Goal: Navigation & Orientation: Find specific page/section

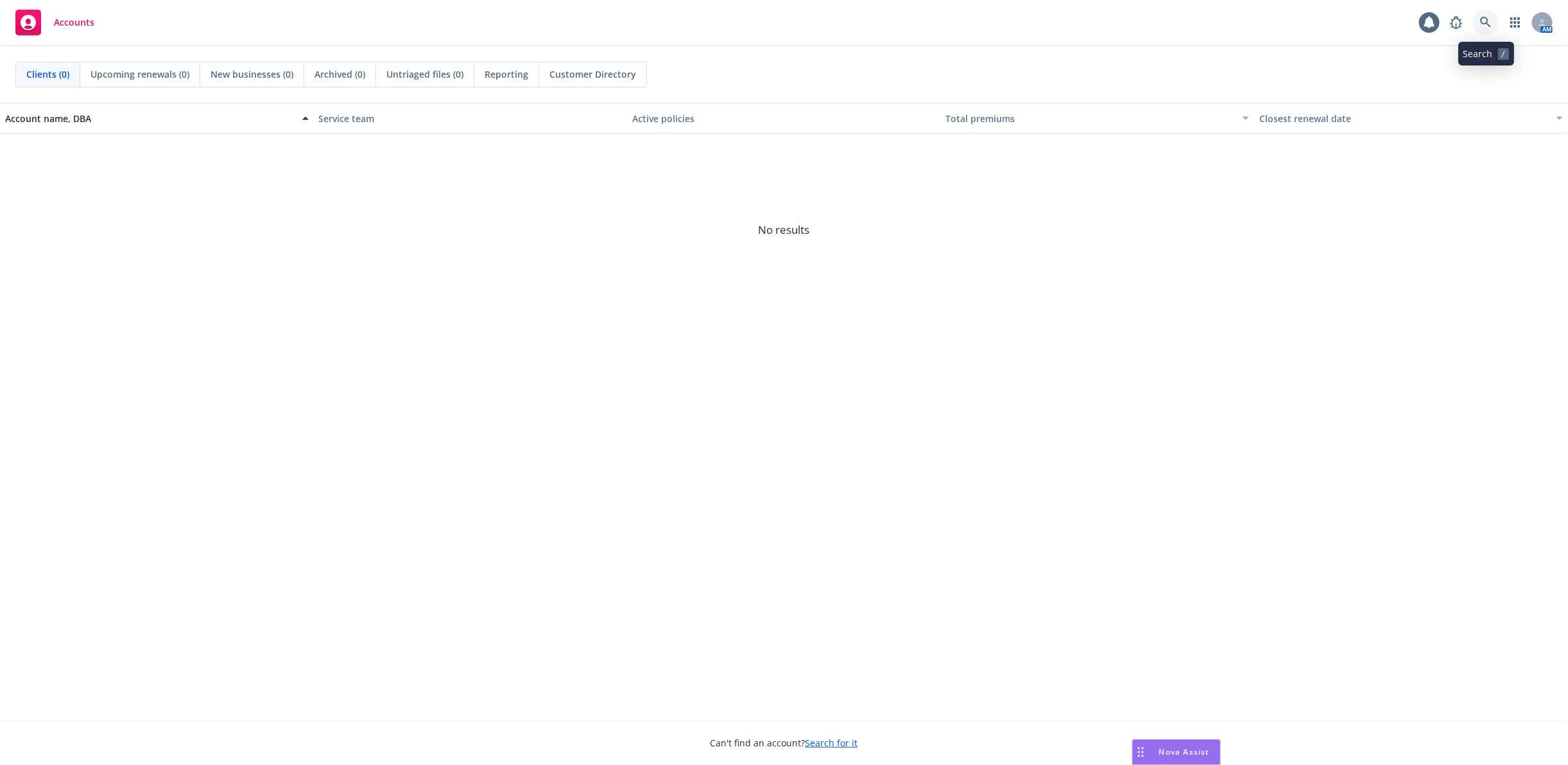
click at [1483, 19] on icon at bounding box center [1486, 22] width 12 height 12
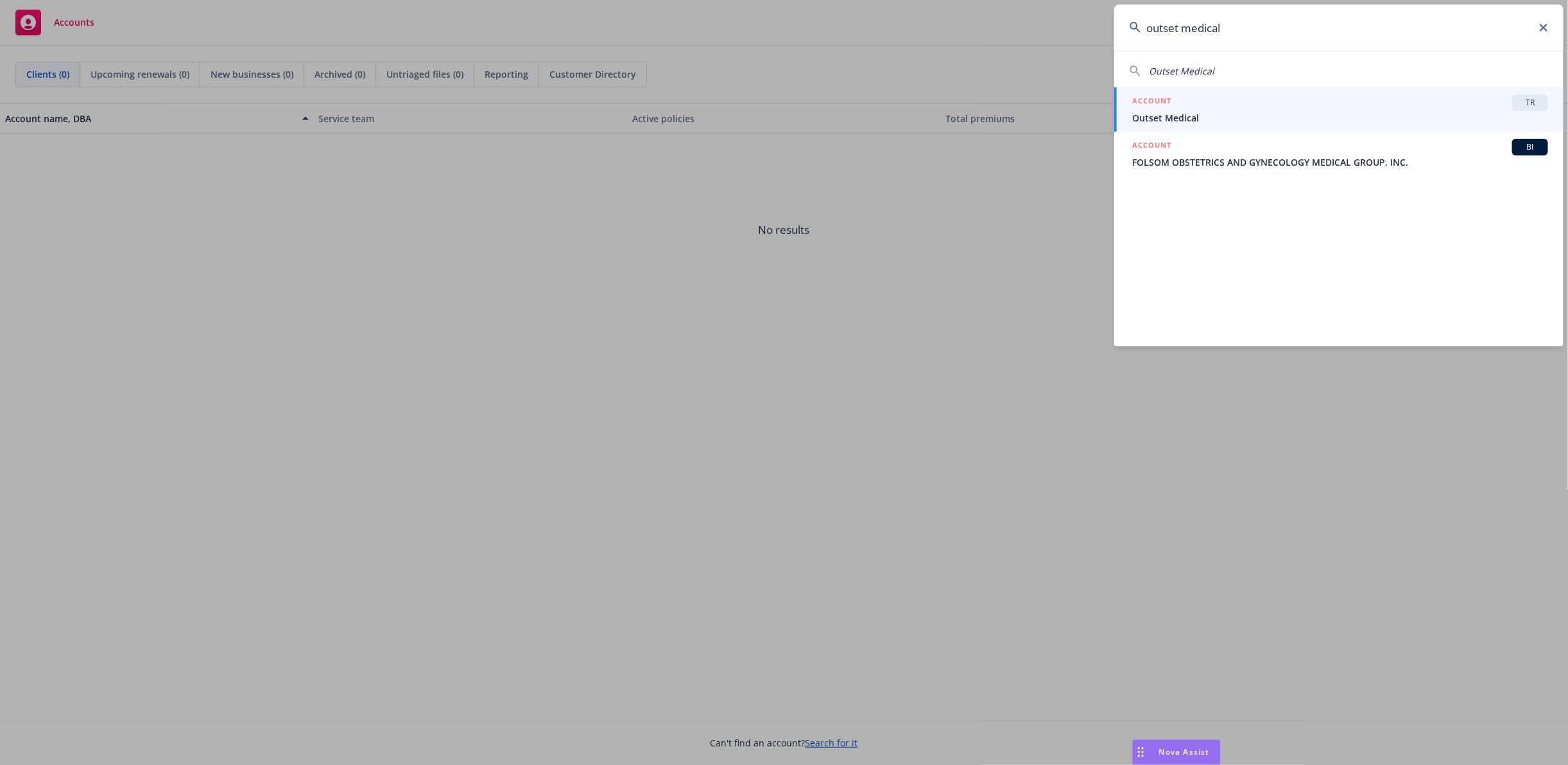
type input "outset medical"
click at [1213, 116] on span "Outset Medical" at bounding box center [1341, 118] width 416 height 14
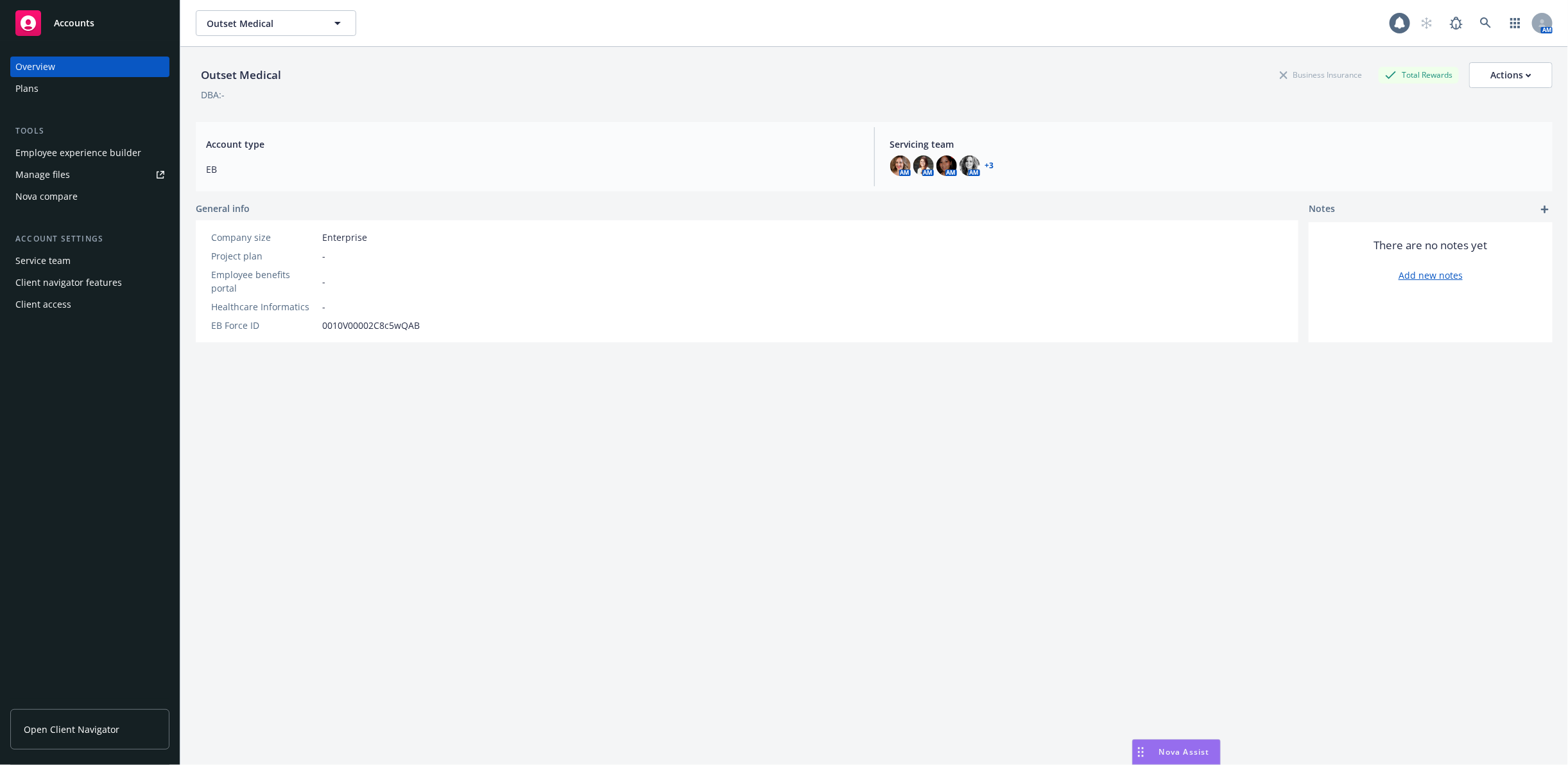
click at [61, 148] on div "Employee experience builder" at bounding box center [78, 152] width 126 height 21
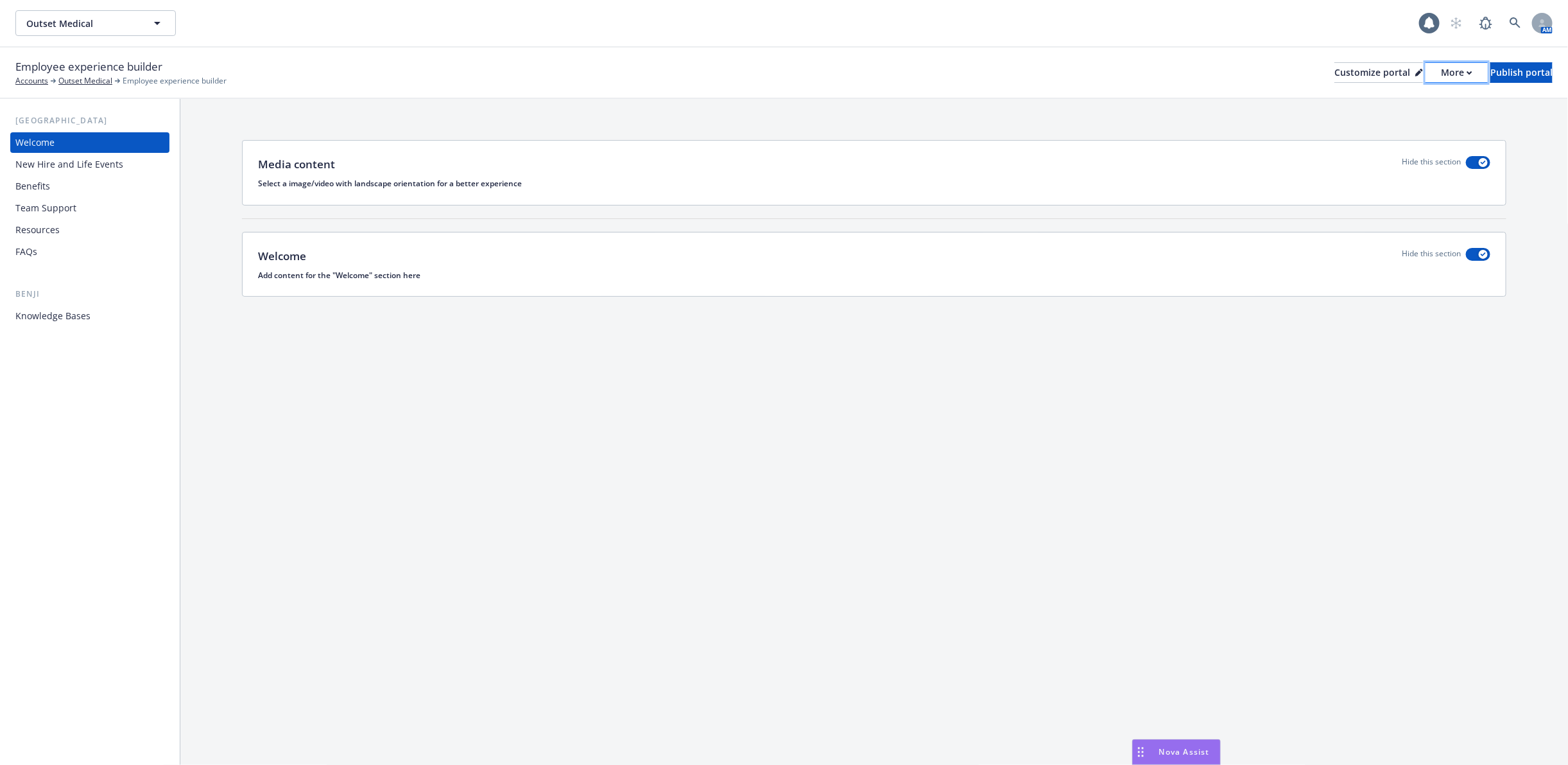
click at [1441, 73] on div "More" at bounding box center [1457, 72] width 31 height 19
click at [1396, 119] on link "Copy portal link" at bounding box center [1389, 127] width 117 height 26
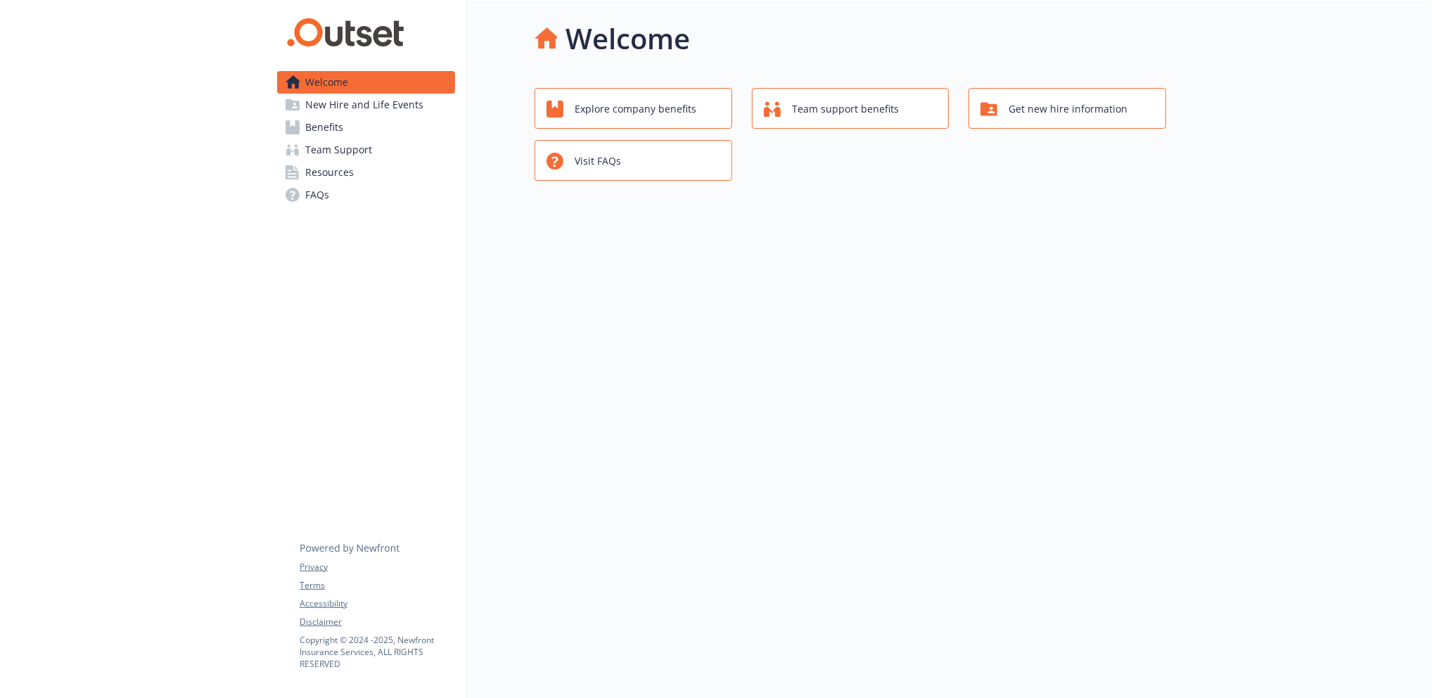
click at [328, 118] on span "Benefits" at bounding box center [324, 127] width 38 height 23
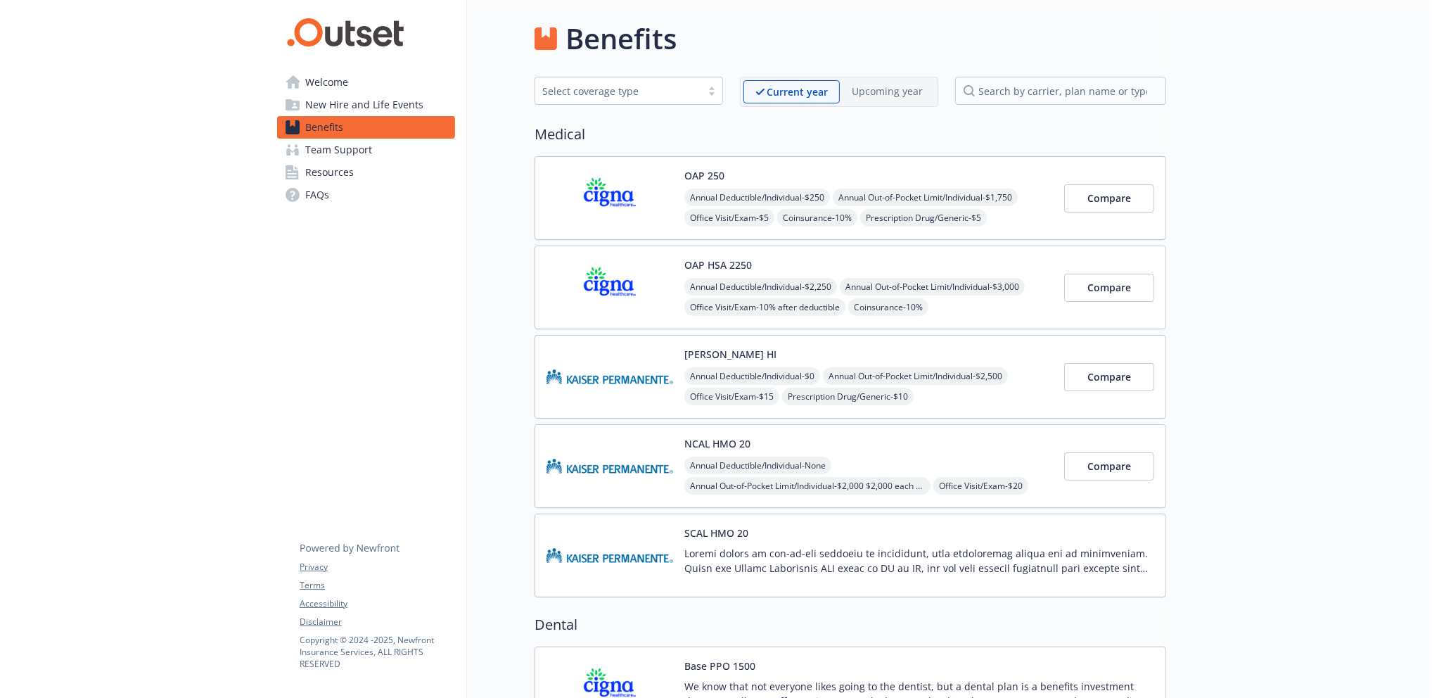
click at [357, 106] on span "New Hire and Life Events" at bounding box center [364, 105] width 118 height 23
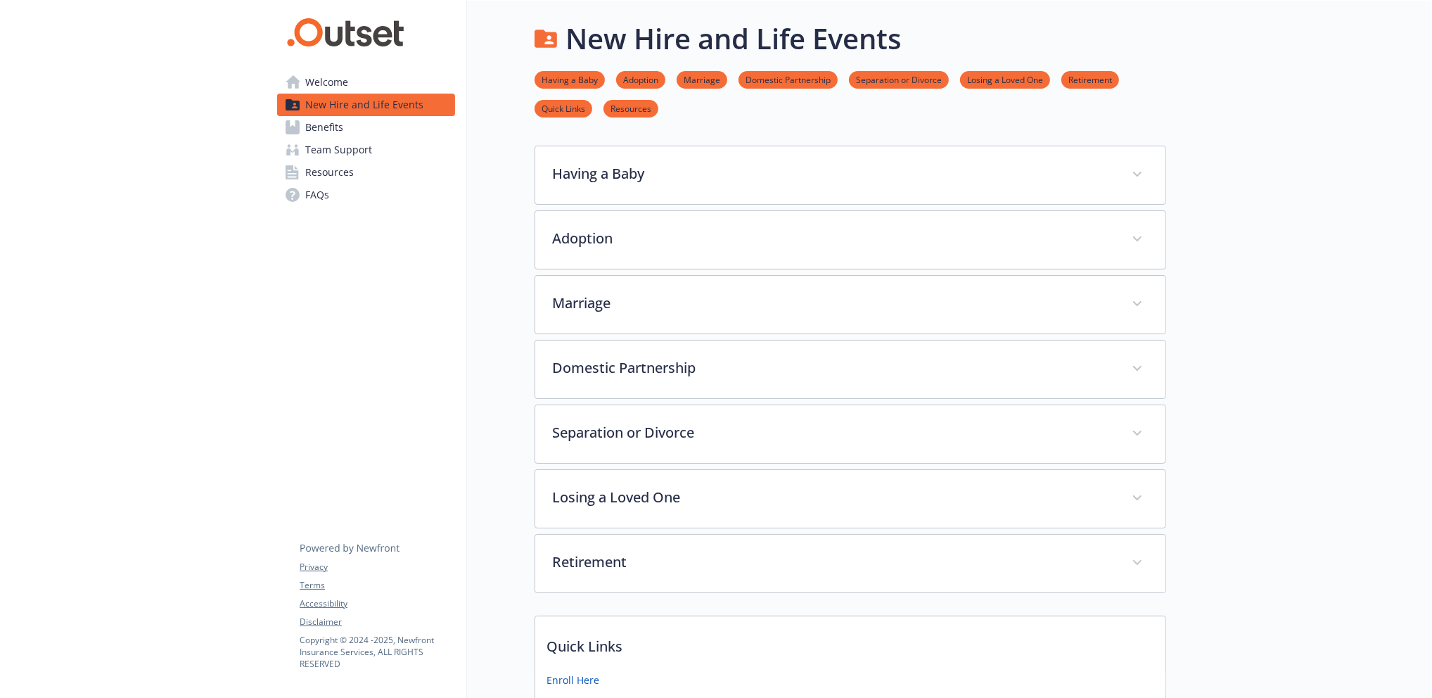
click at [353, 121] on link "Benefits" at bounding box center [366, 127] width 178 height 23
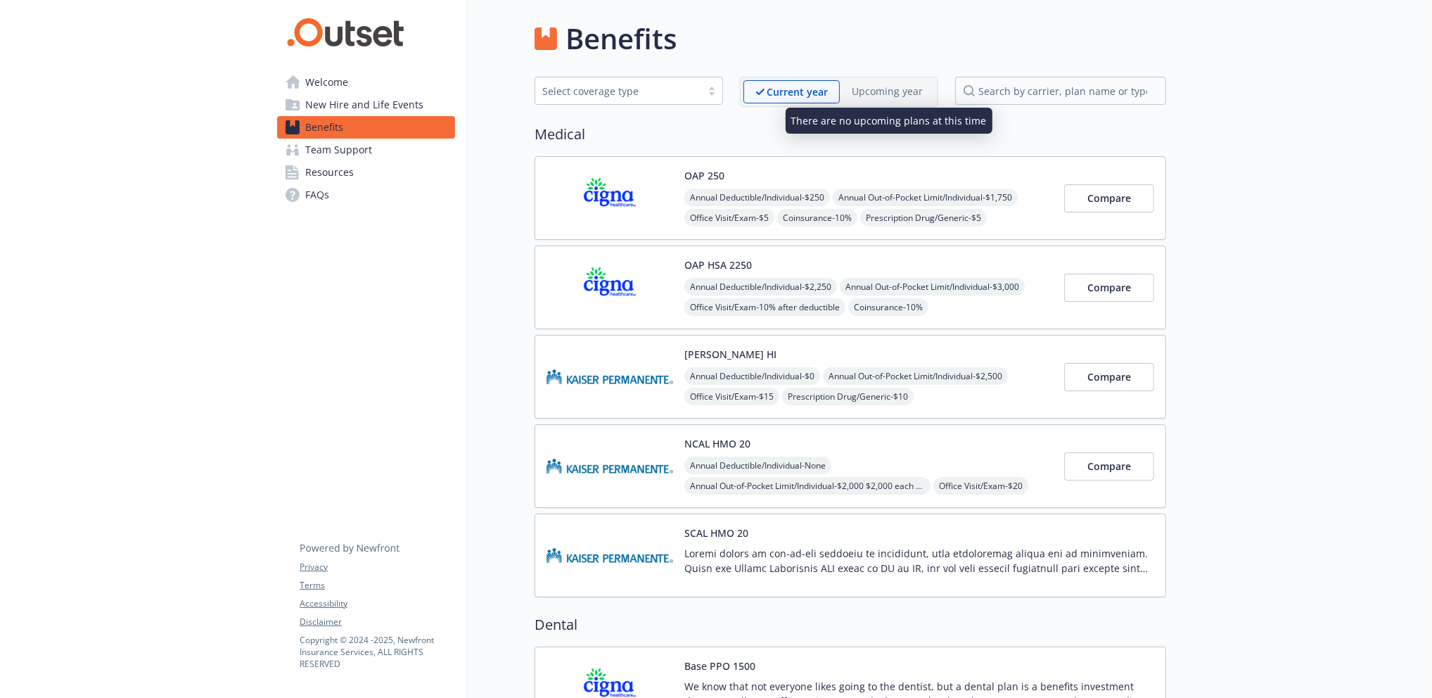
click at [886, 85] on p "Upcoming year" at bounding box center [887, 91] width 71 height 15
click at [774, 551] on p at bounding box center [919, 561] width 470 height 30
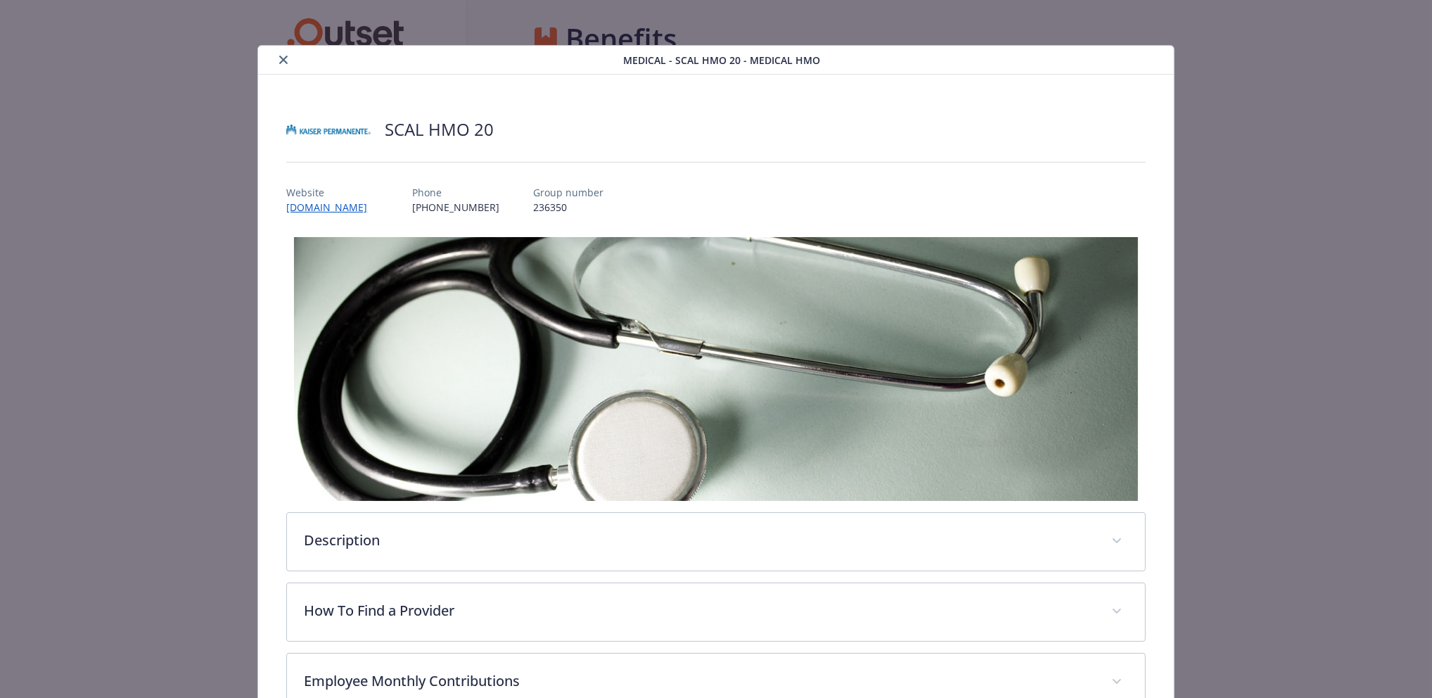
scroll to position [229, 0]
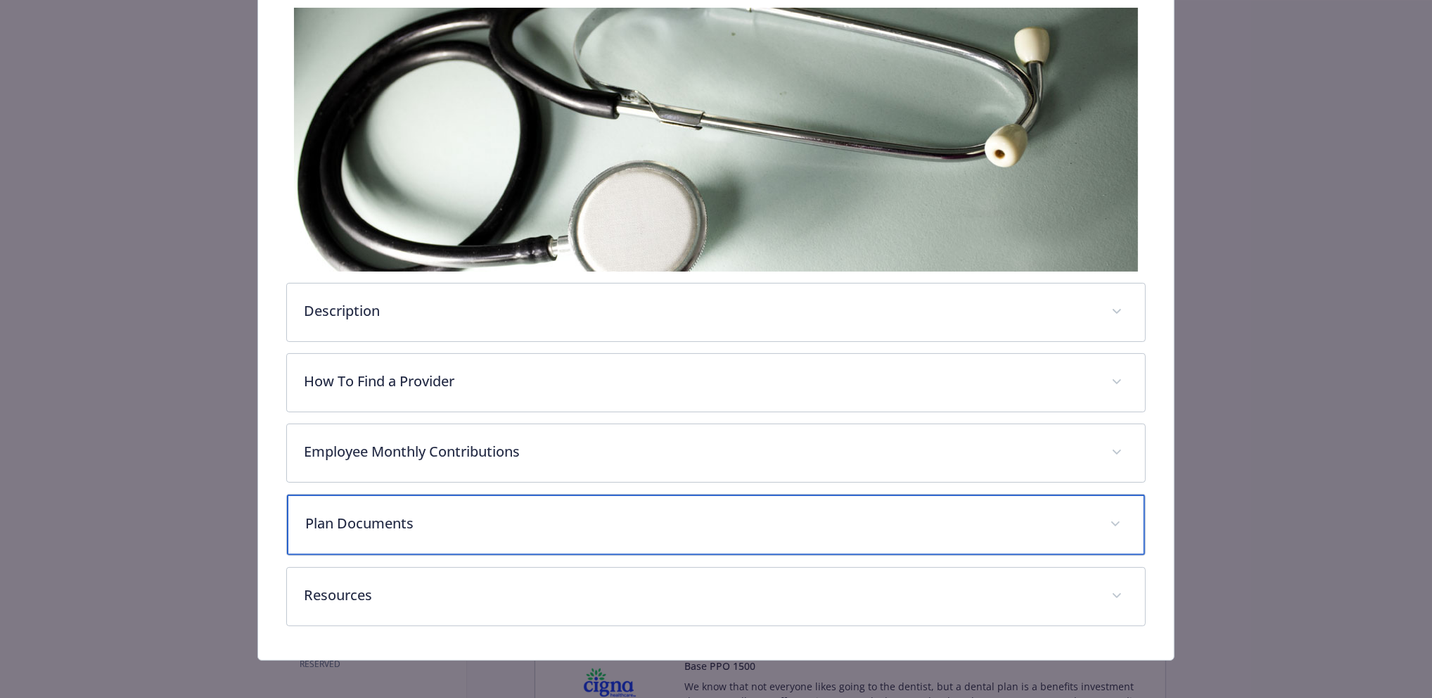
click at [672, 496] on div "Plan Documents" at bounding box center [715, 524] width 857 height 60
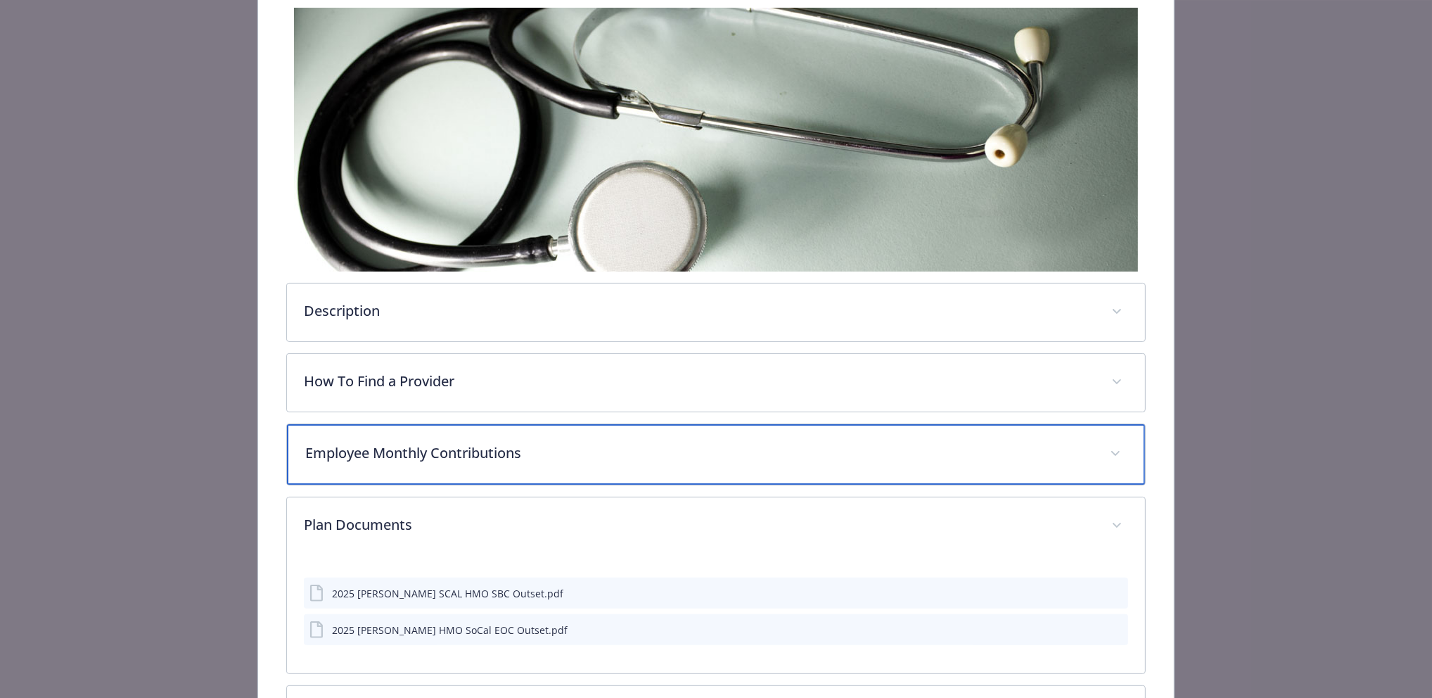
click at [657, 452] on p "Employee Monthly Contributions" at bounding box center [698, 452] width 787 height 21
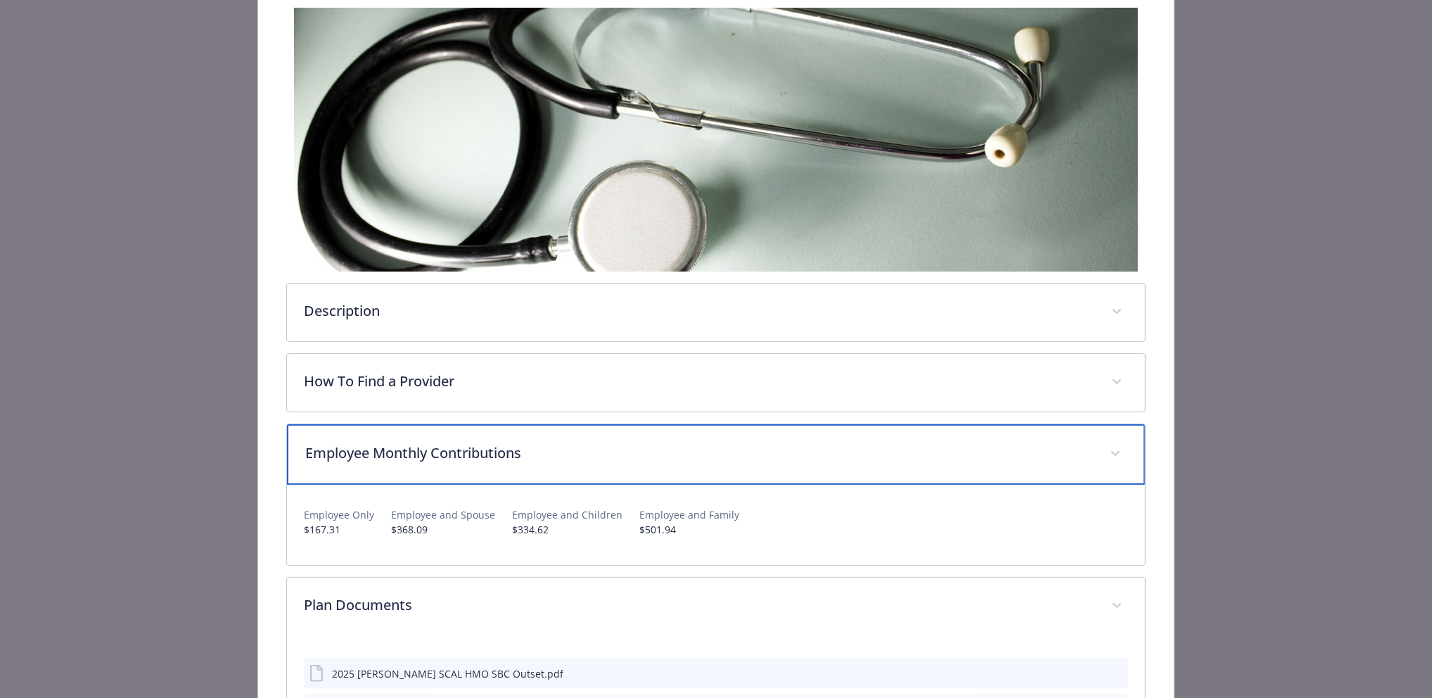
scroll to position [430, 0]
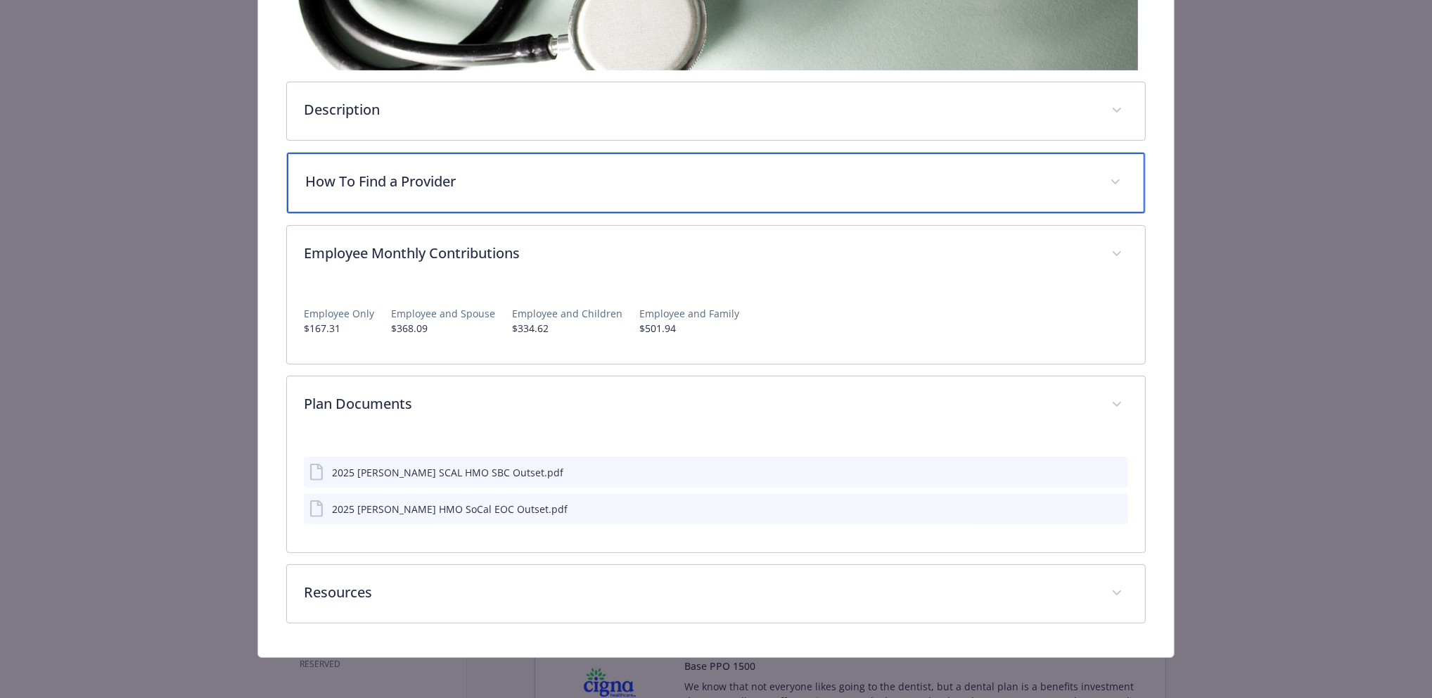
click at [629, 181] on p "How To Find a Provider" at bounding box center [698, 181] width 787 height 21
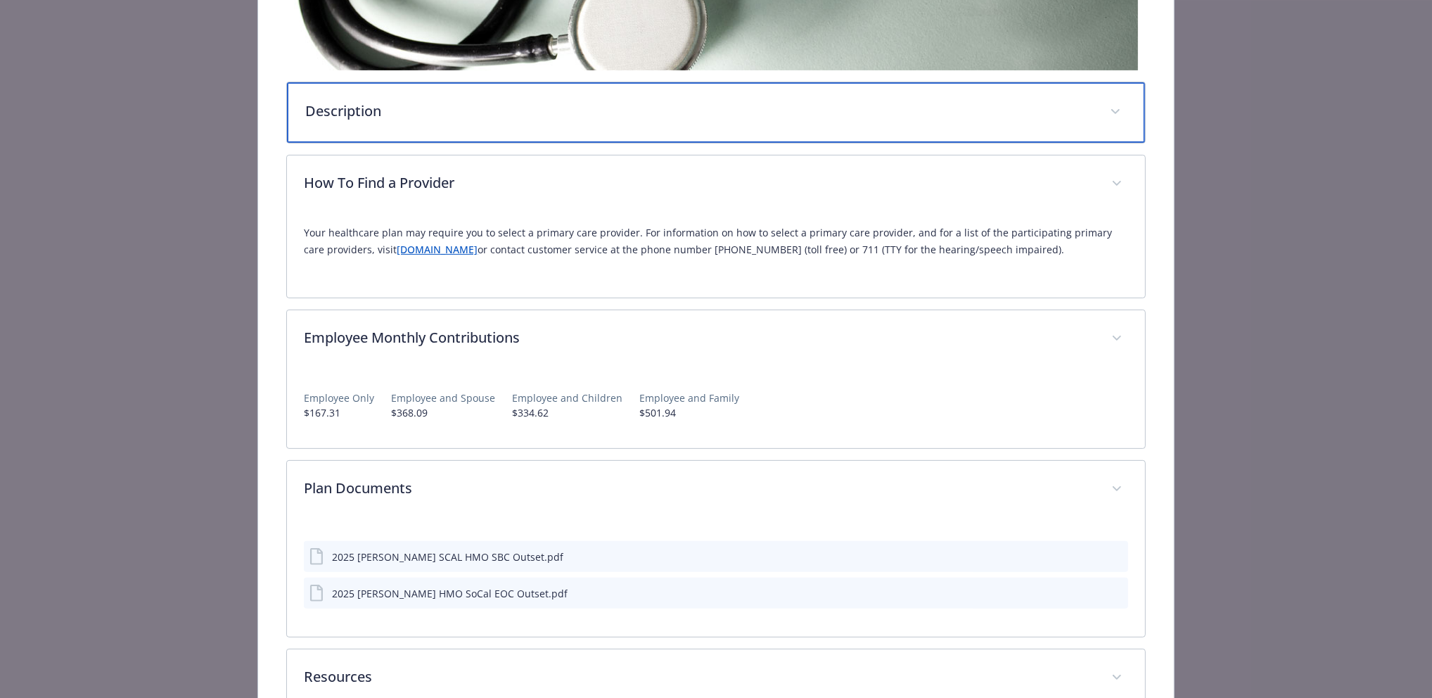
click at [594, 133] on div "Description" at bounding box center [715, 112] width 857 height 60
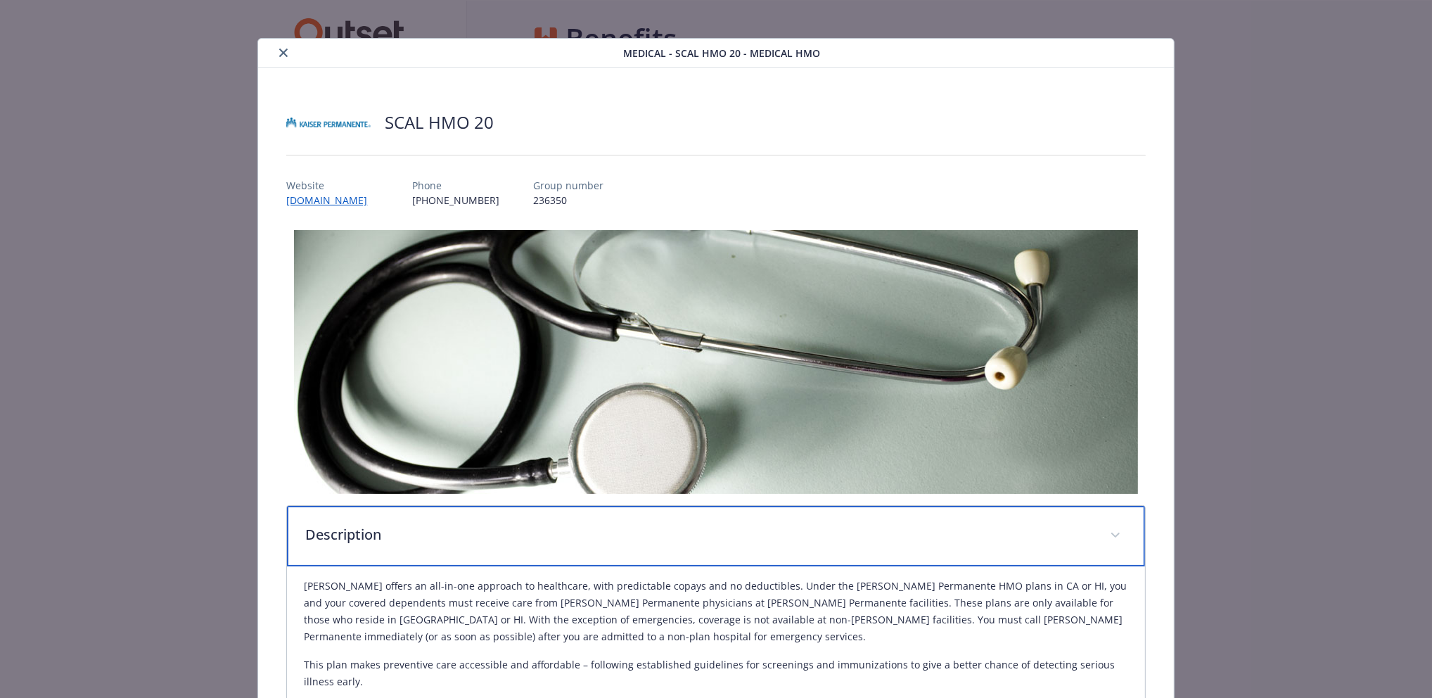
scroll to position [0, 0]
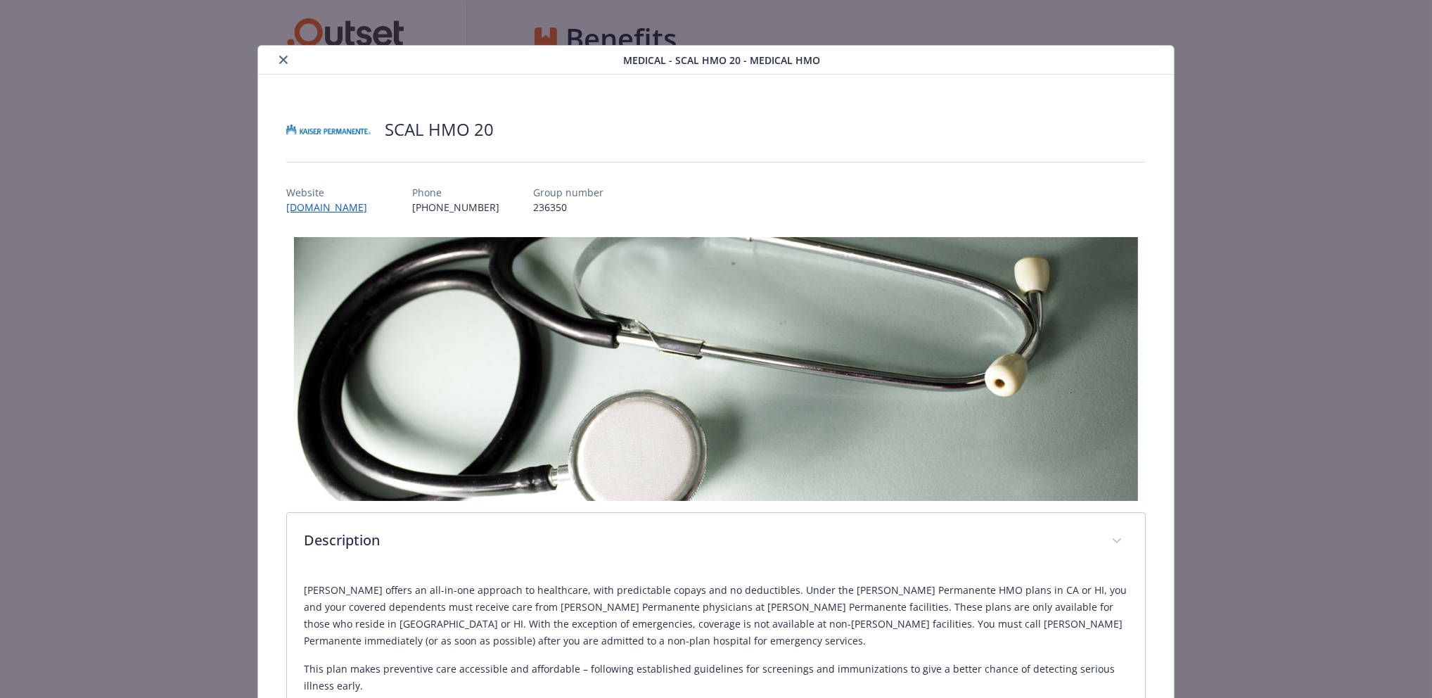
click at [279, 67] on button "close" at bounding box center [283, 59] width 17 height 17
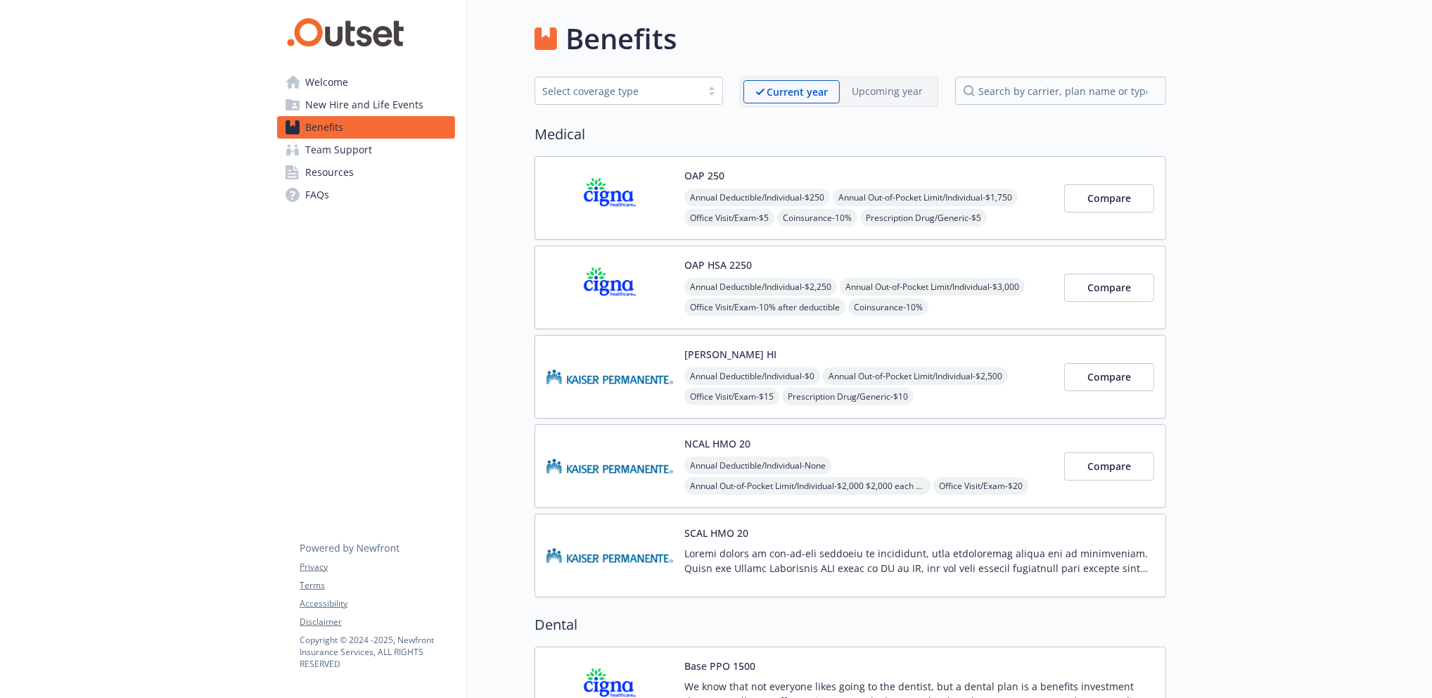
click at [861, 94] on p "Upcoming year" at bounding box center [887, 91] width 71 height 15
click at [366, 148] on span "Team Support" at bounding box center [338, 150] width 67 height 23
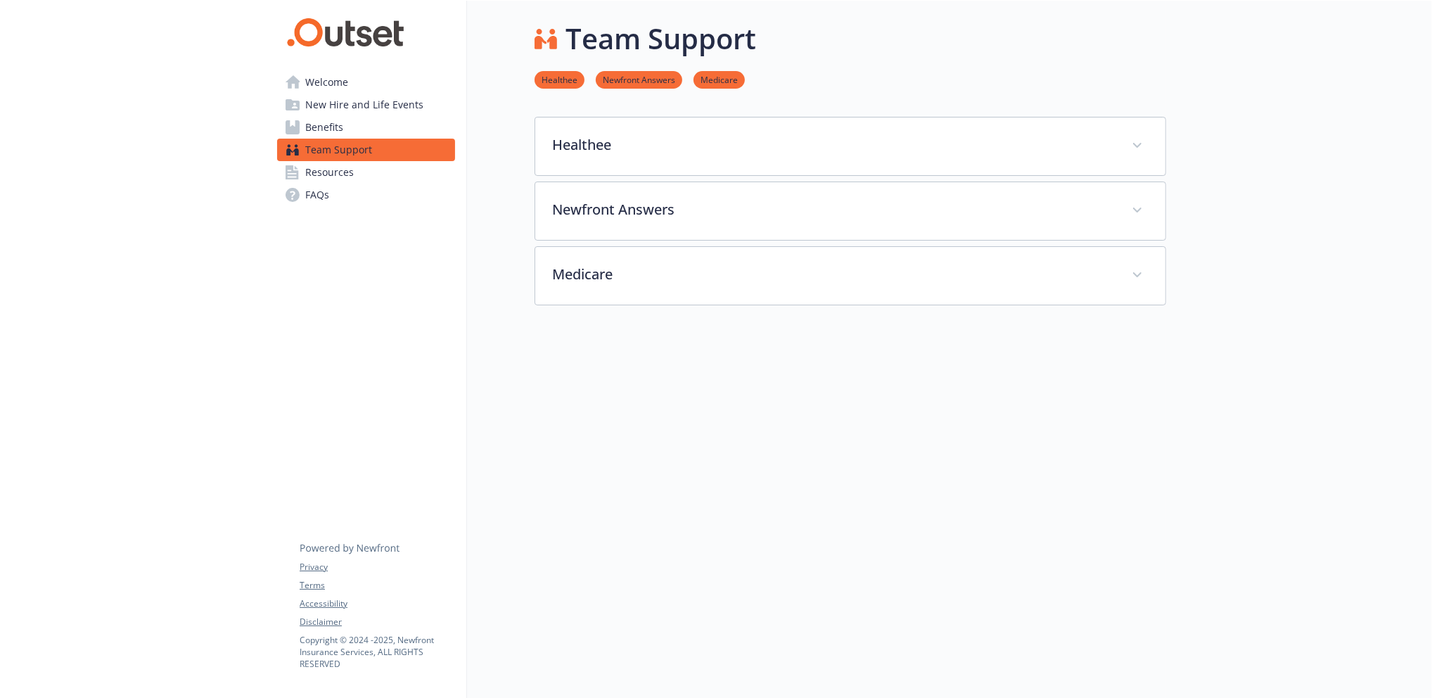
click at [354, 132] on link "Benefits" at bounding box center [366, 127] width 178 height 23
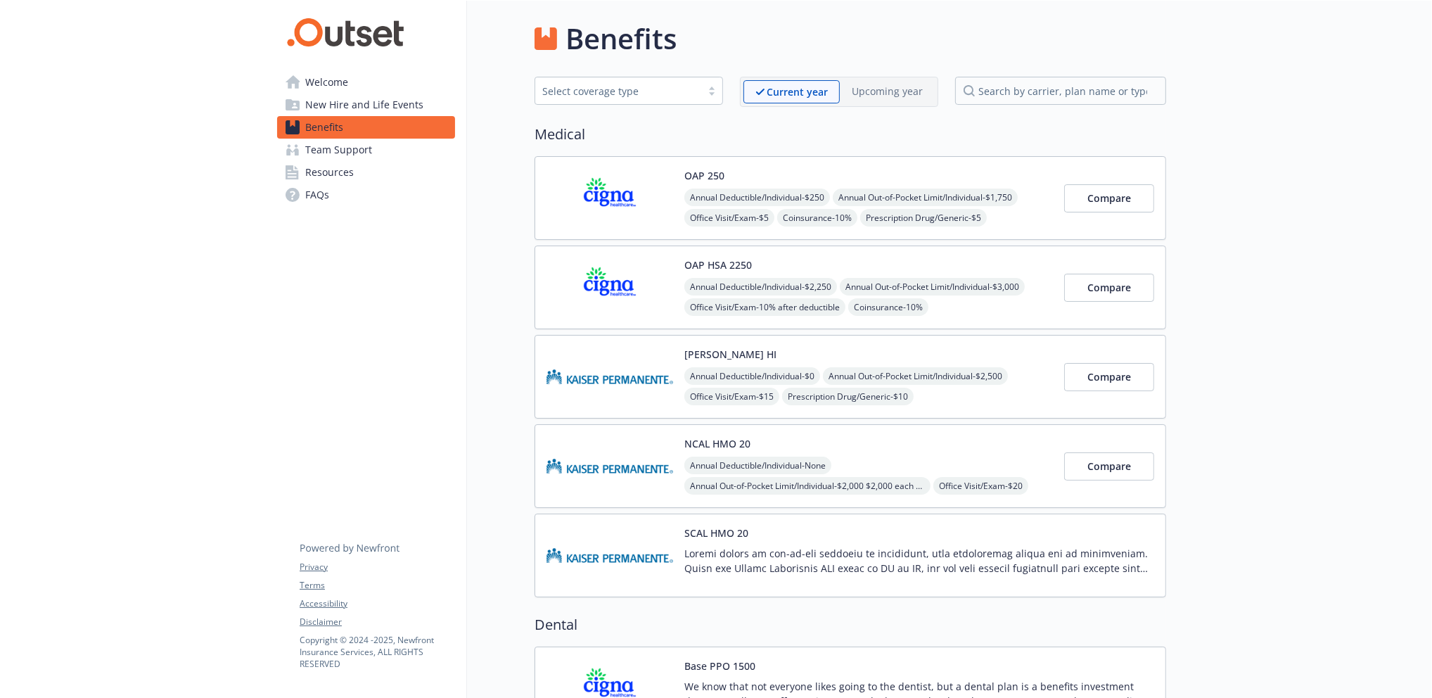
click at [352, 153] on span "Team Support" at bounding box center [338, 150] width 67 height 23
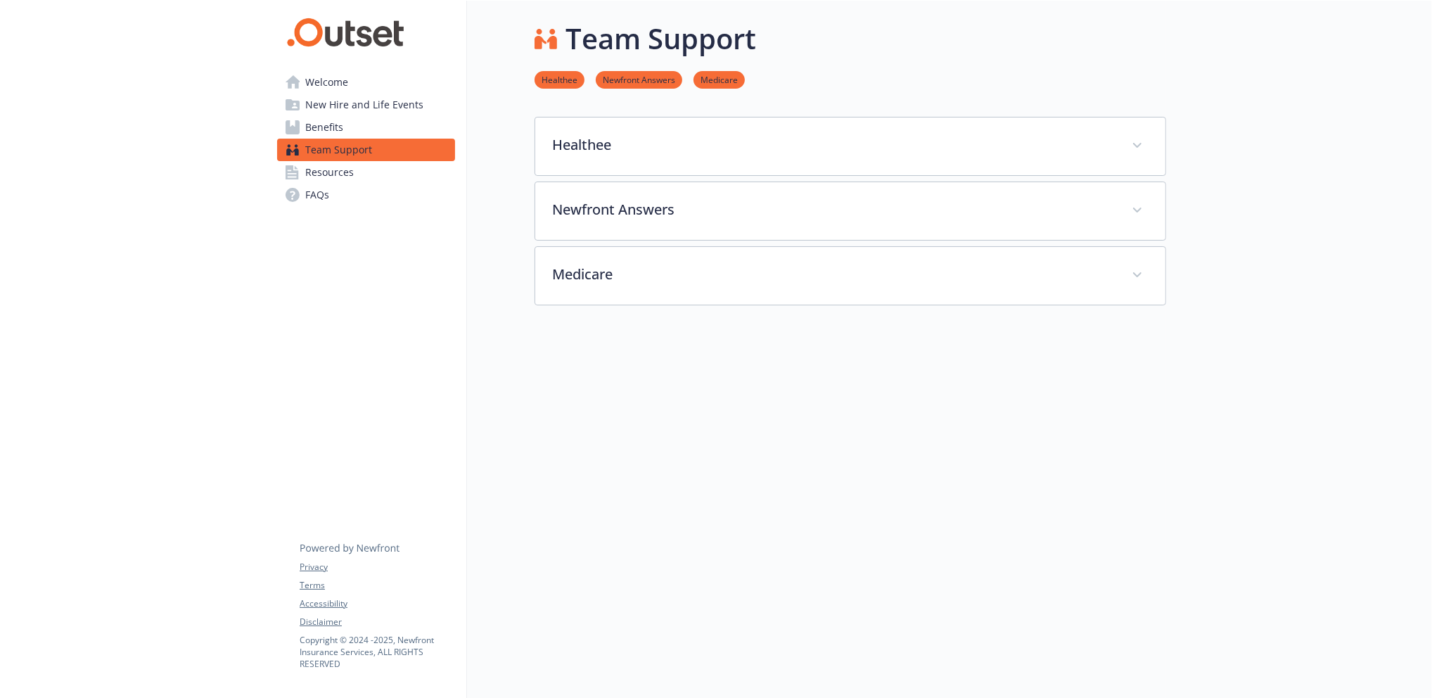
click at [352, 175] on span "Resources" at bounding box center [329, 172] width 49 height 23
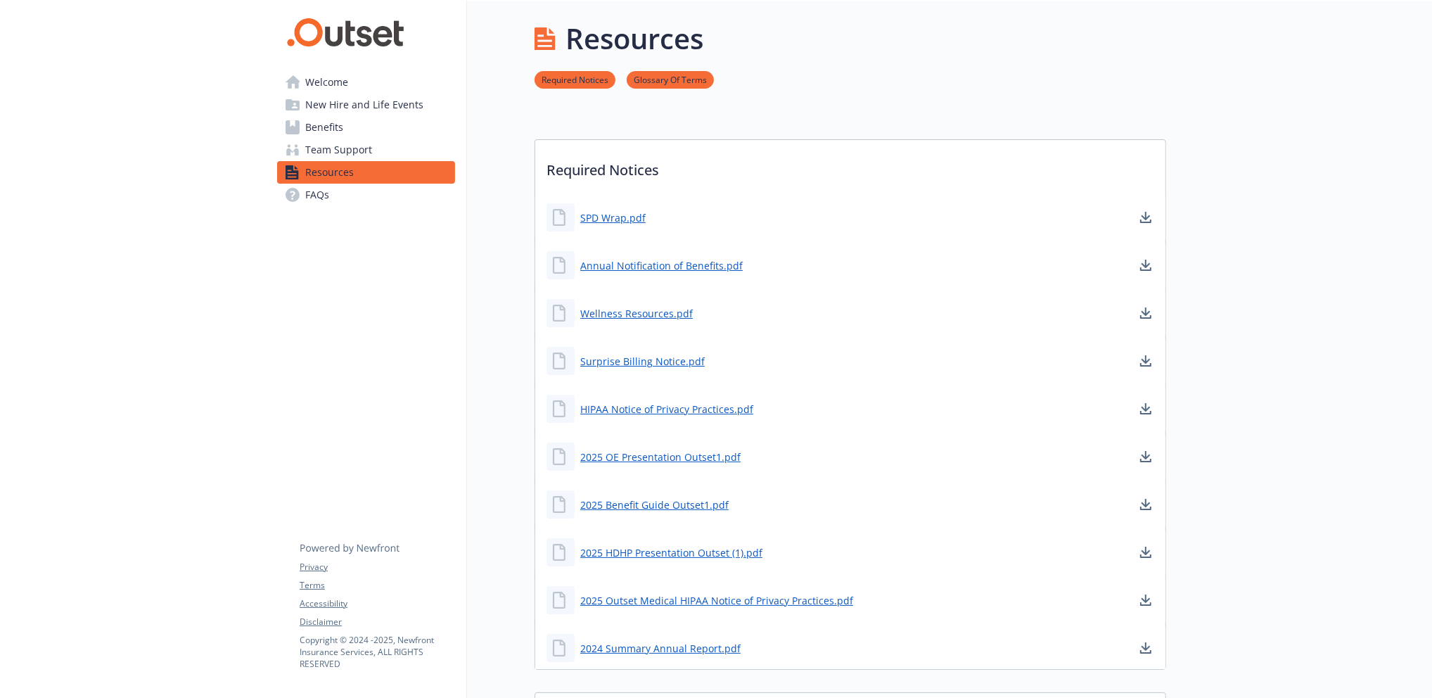
click at [357, 137] on link "Benefits" at bounding box center [366, 127] width 178 height 23
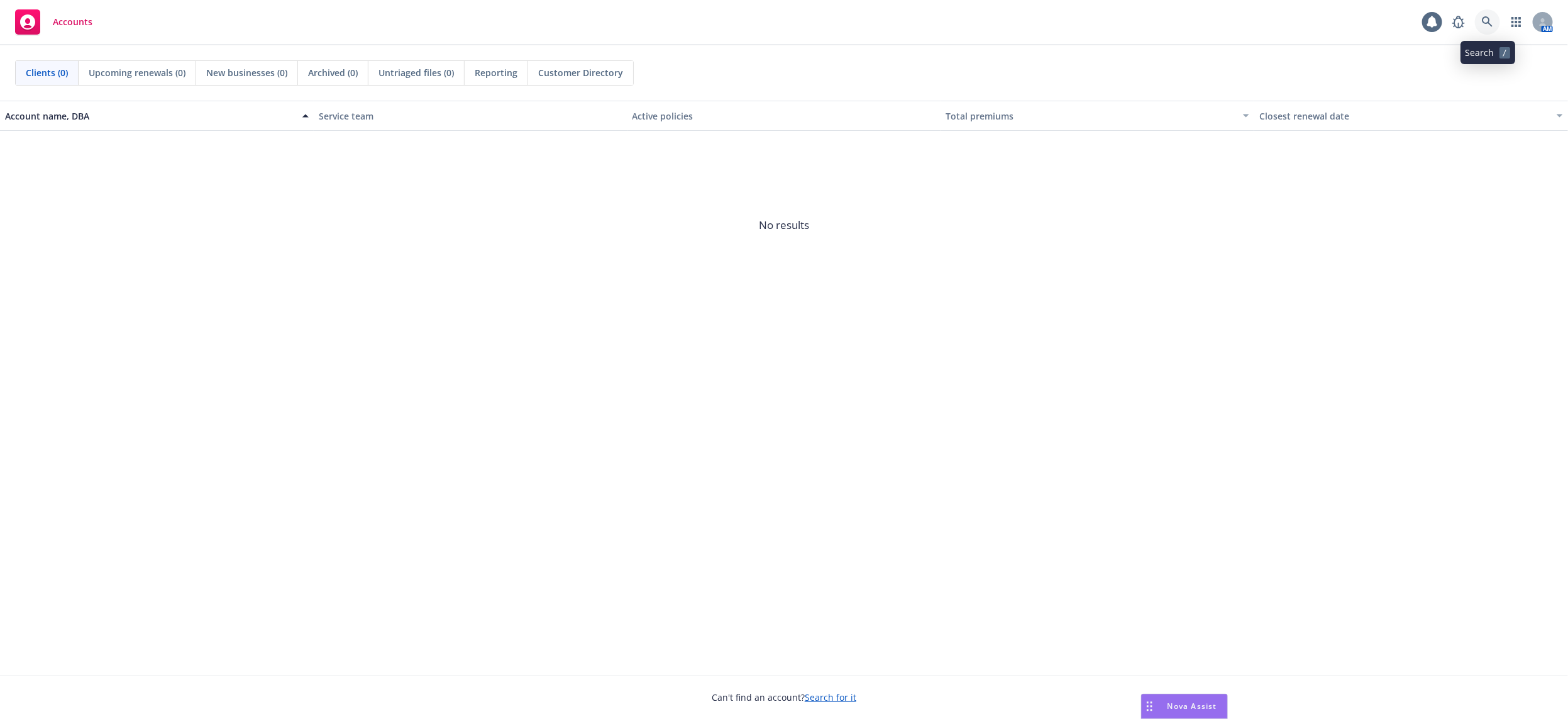
click at [1492, 29] on link at bounding box center [1488, 22] width 25 height 25
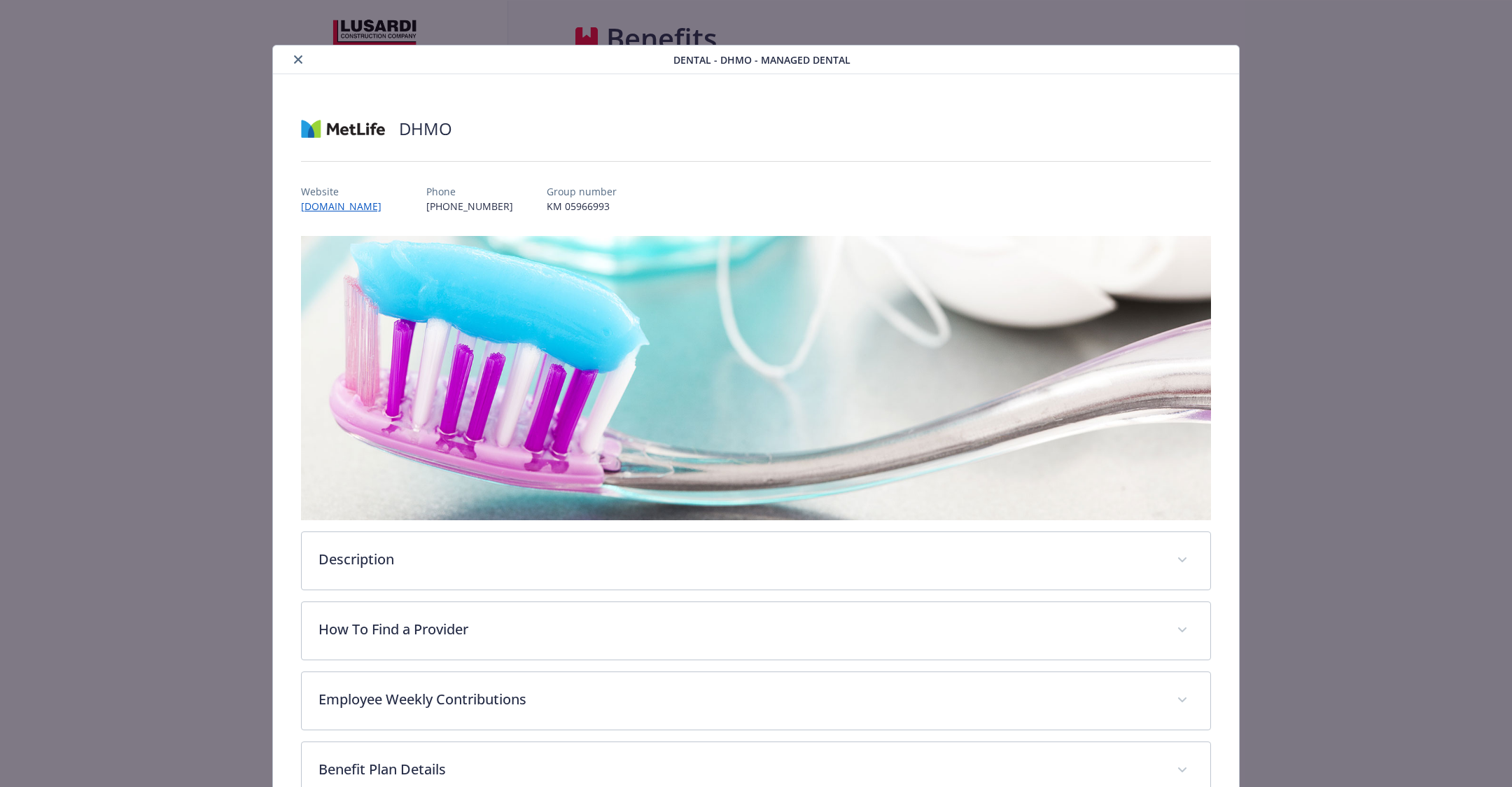
scroll to position [41, 0]
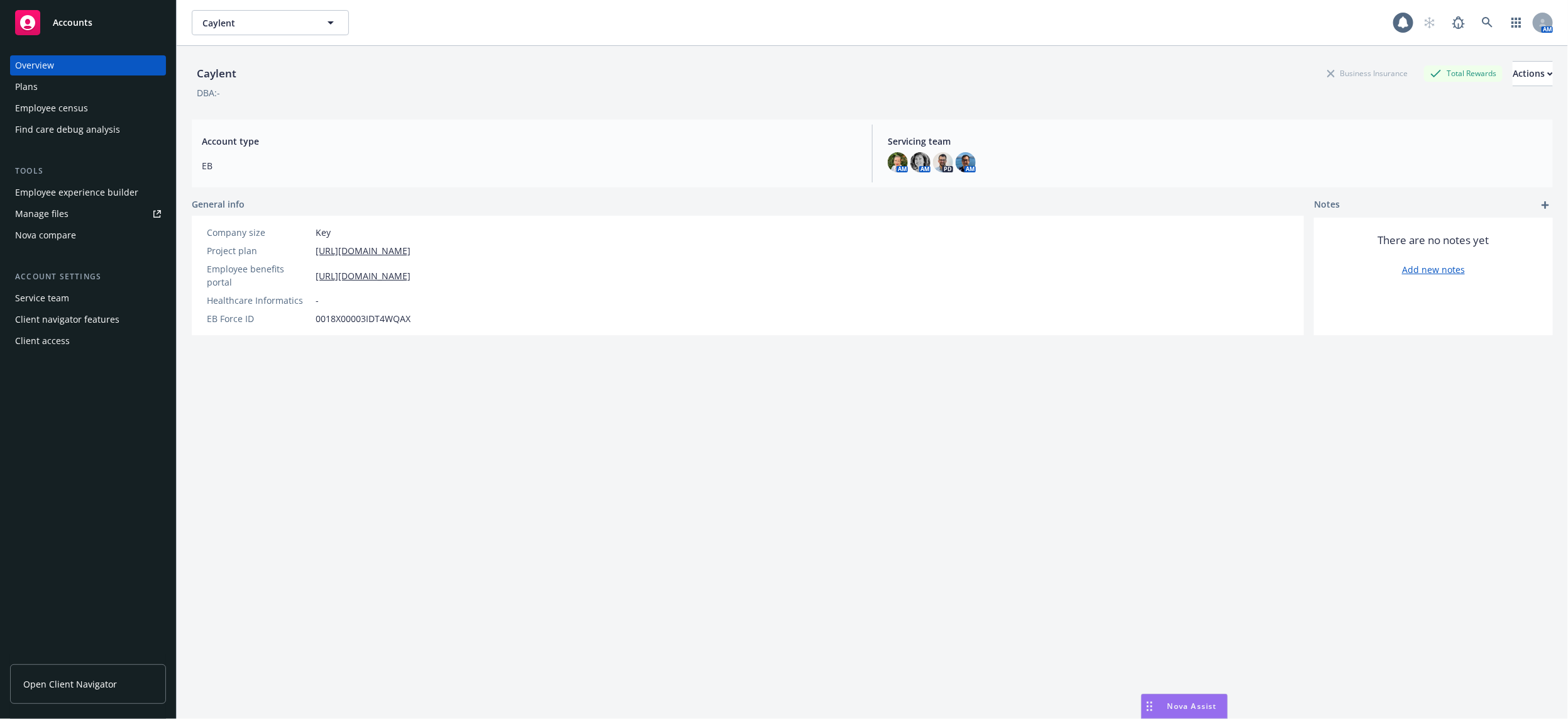
click at [99, 199] on div "Employee experience builder" at bounding box center [77, 192] width 123 height 21
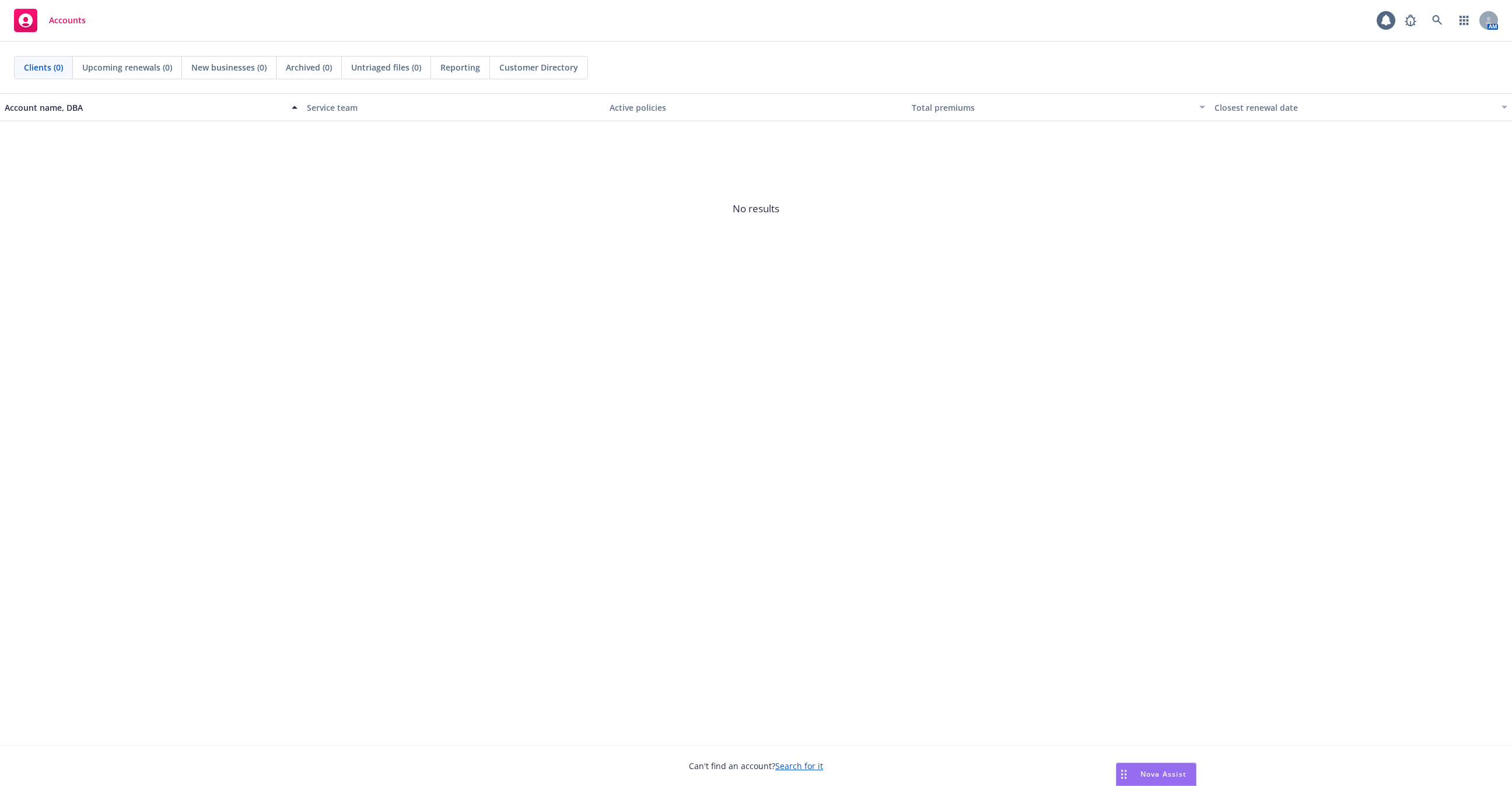
click at [1382, 34] on div "Accounts 1 AM" at bounding box center [756, 21] width 1512 height 42
